Goal: Task Accomplishment & Management: Use online tool/utility

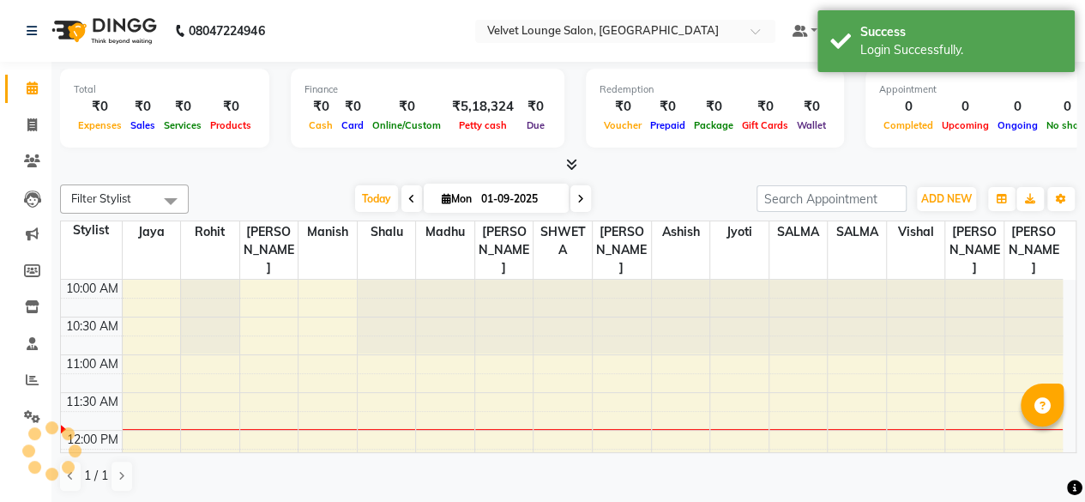
scroll to position [149, 0]
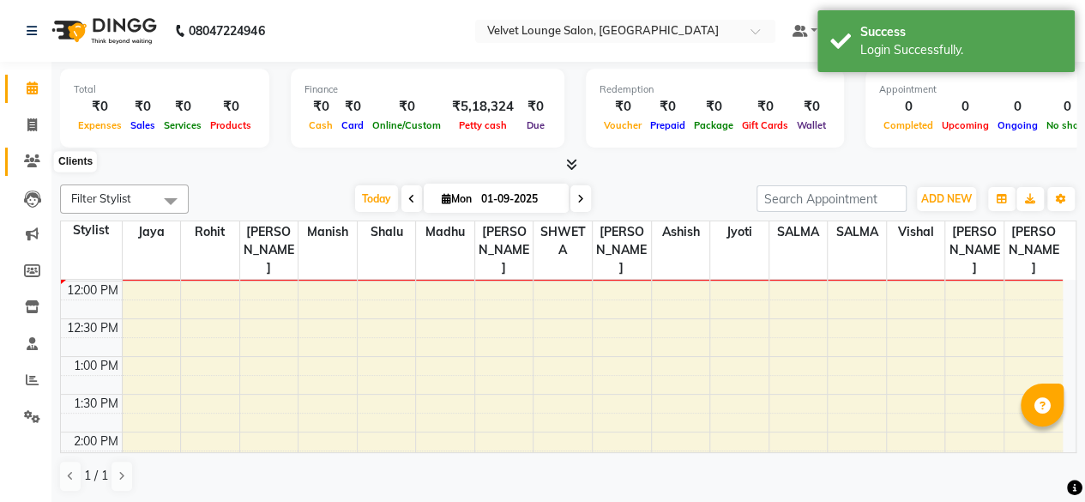
click at [33, 164] on icon at bounding box center [32, 160] width 16 height 13
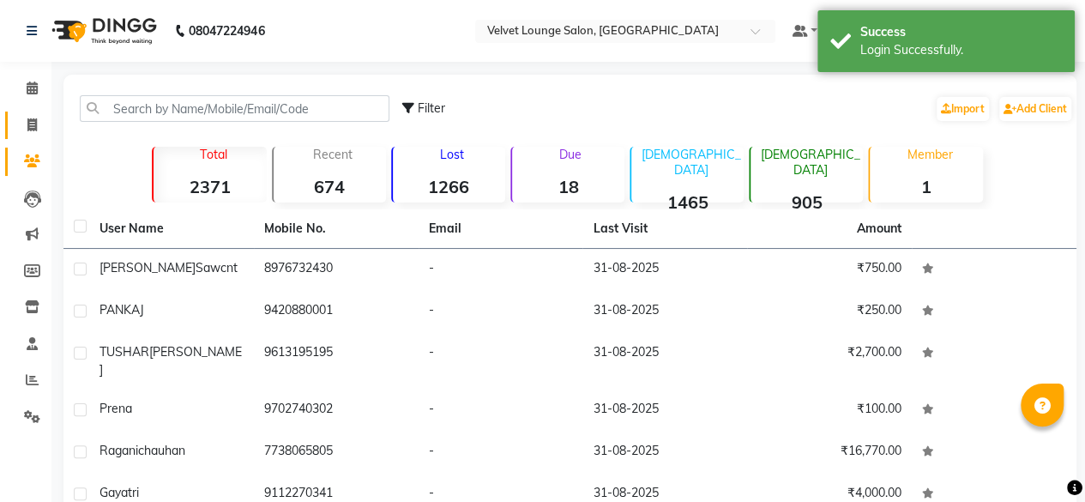
click at [25, 135] on link "Invoice" at bounding box center [25, 125] width 41 height 28
select select "5962"
select select "service"
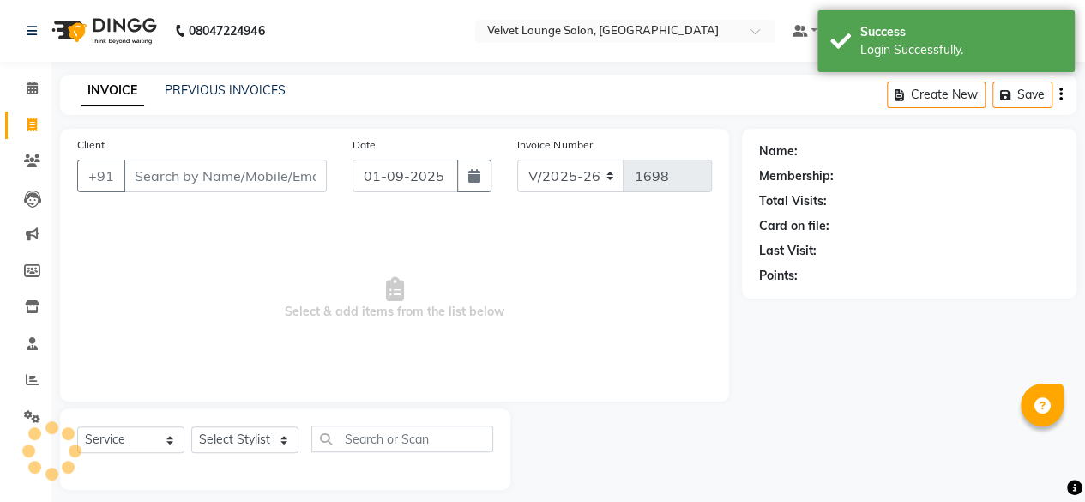
scroll to position [13, 0]
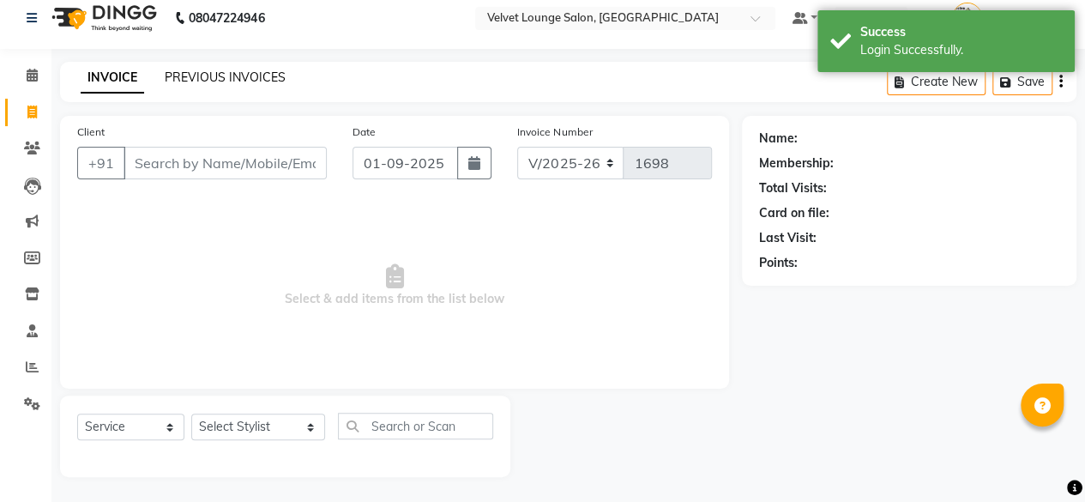
click at [221, 81] on link "PREVIOUS INVOICES" at bounding box center [225, 76] width 121 height 15
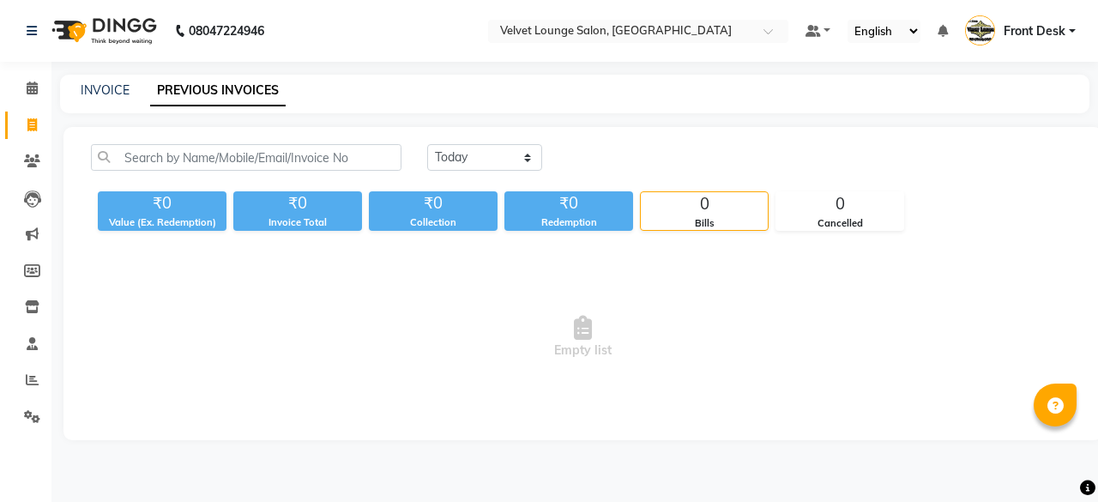
click at [450, 171] on div "[DATE] [DATE] Custom Range" at bounding box center [750, 164] width 673 height 40
click at [460, 141] on div "[DATE] [DATE] Custom Range ₹0 Value (Ex. Redemption) ₹0 Invoice Total ₹0 Collec…" at bounding box center [582, 283] width 1038 height 313
click at [468, 159] on select "[DATE] [DATE] Custom Range" at bounding box center [484, 157] width 115 height 27
click at [505, 156] on select "[DATE] [DATE] Custom Range" at bounding box center [484, 157] width 115 height 27
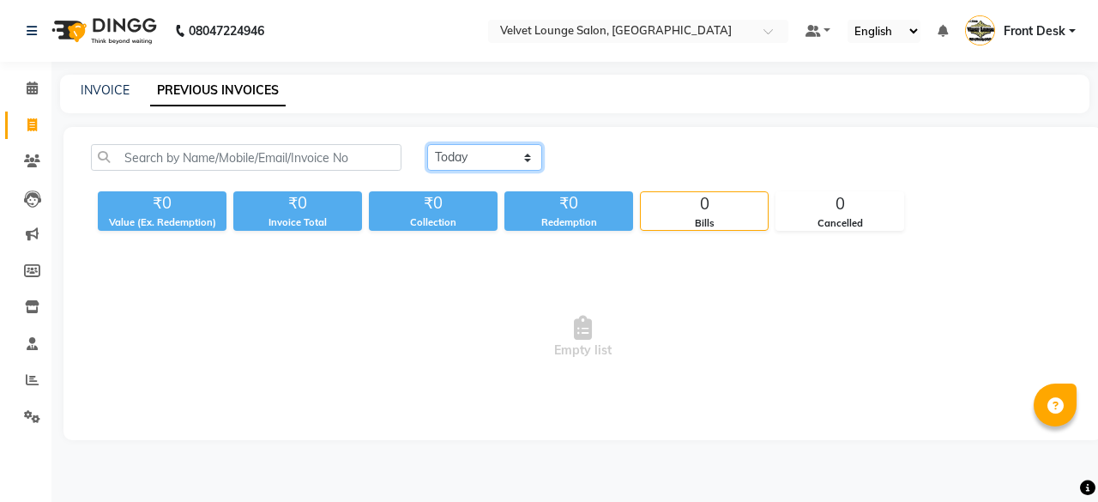
select select "[DATE]"
click at [427, 144] on select "[DATE] [DATE] Custom Range" at bounding box center [484, 157] width 115 height 27
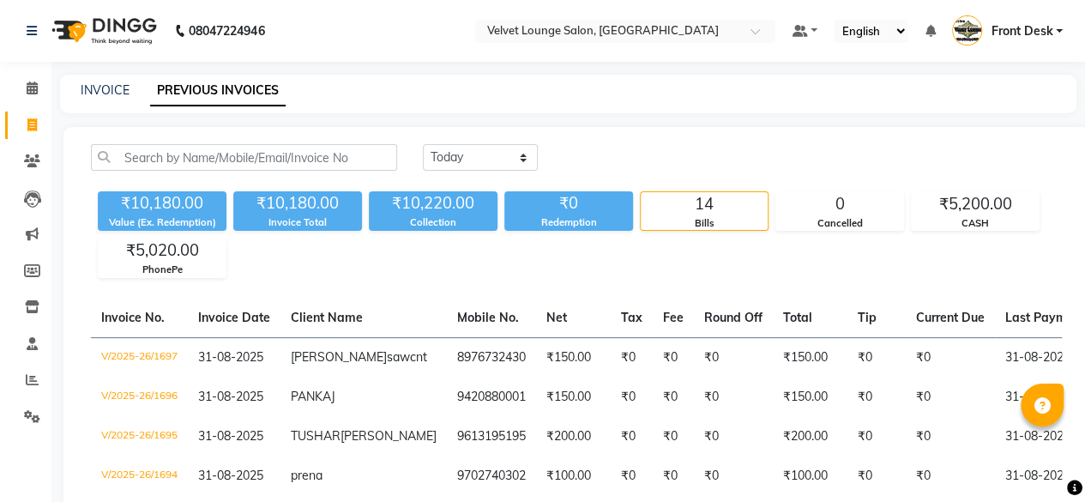
click at [691, 56] on nav "08047224946 Select Location × Velvet Lounge Salon, Shiv Mandir Road Default Pan…" at bounding box center [542, 31] width 1085 height 62
click at [27, 149] on link "Clients" at bounding box center [25, 161] width 41 height 28
